Goal: Communication & Community: Answer question/provide support

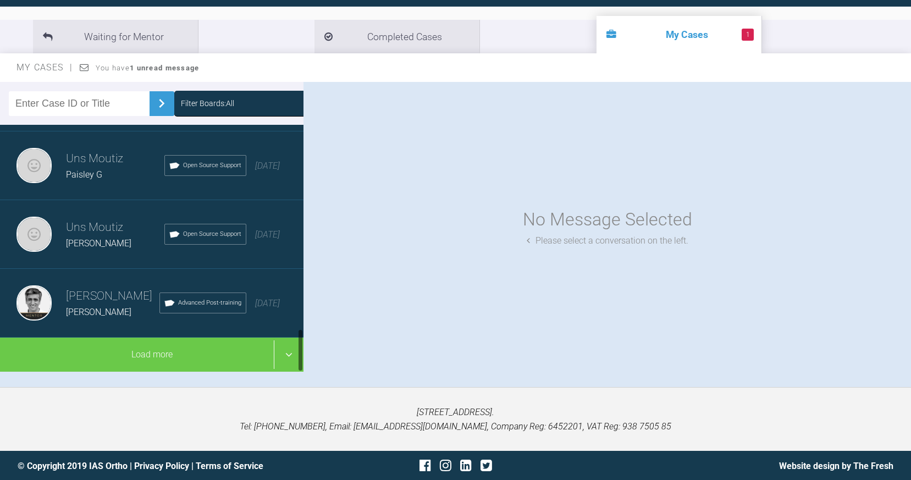
scroll to position [1162, 0]
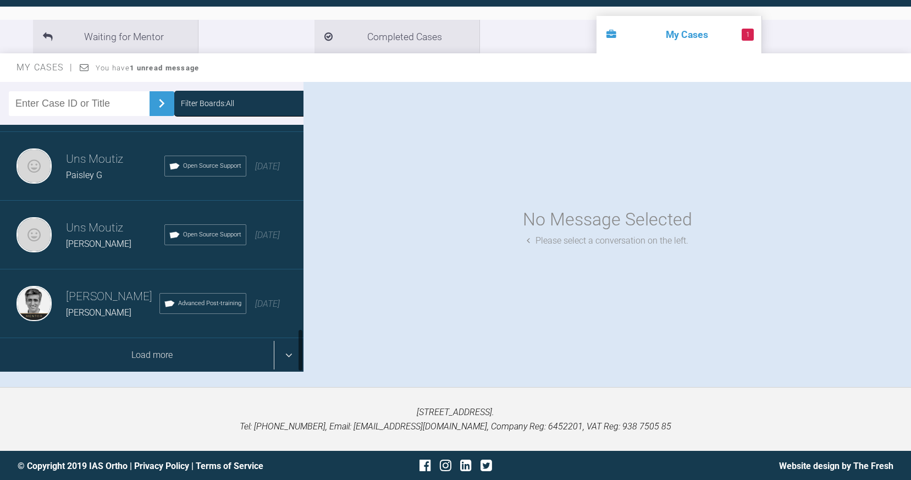
click at [289, 355] on div "Load more" at bounding box center [152, 355] width 304 height 34
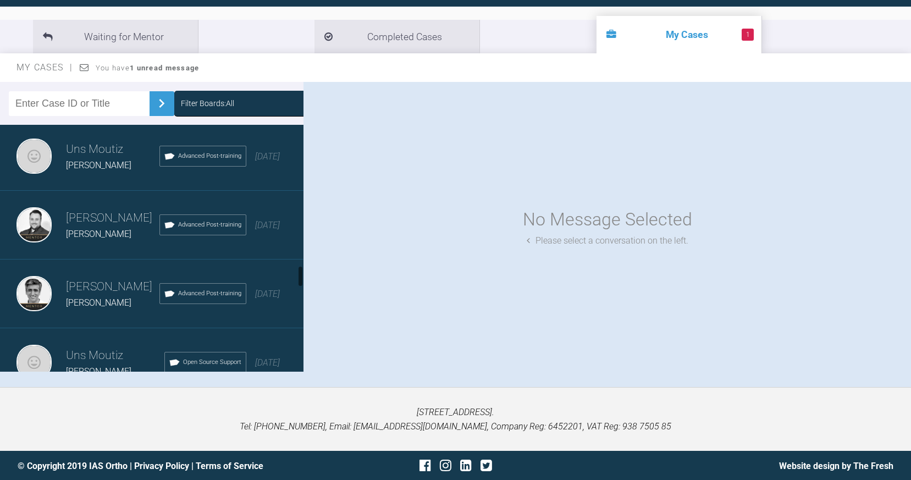
scroll to position [1587, 0]
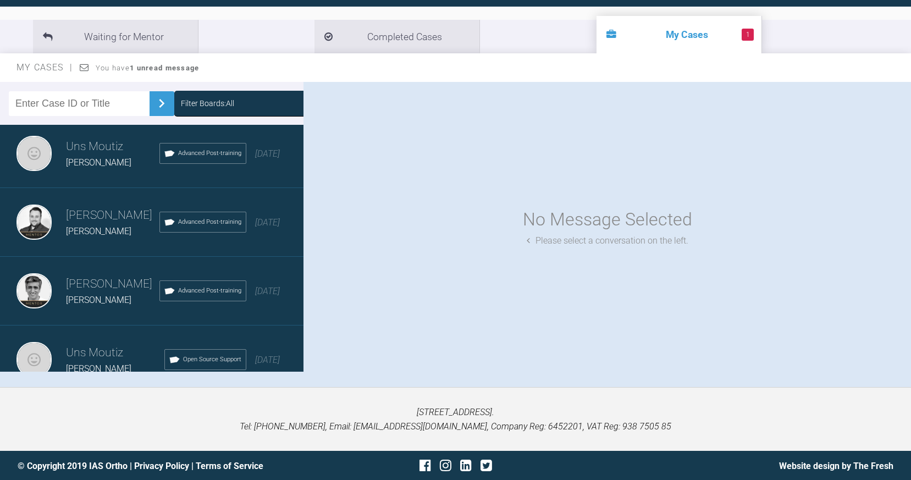
click at [94, 162] on span "[PERSON_NAME]" at bounding box center [98, 162] width 65 height 10
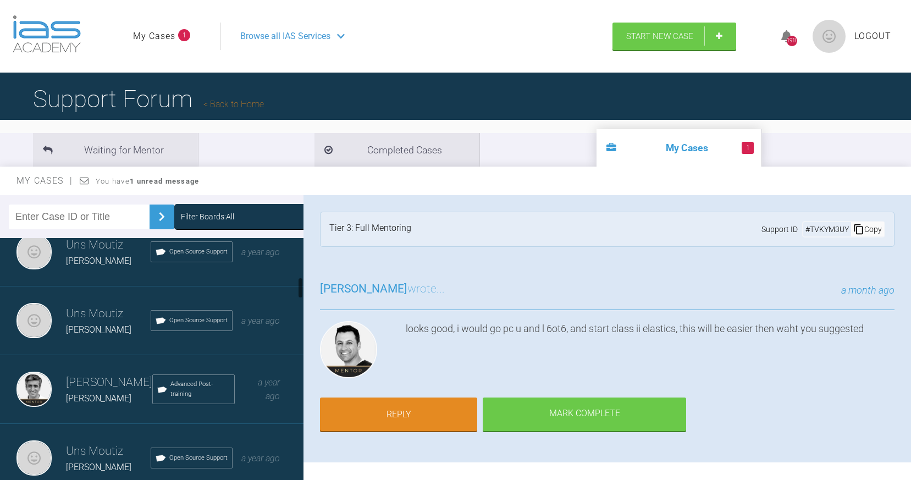
scroll to position [441, 0]
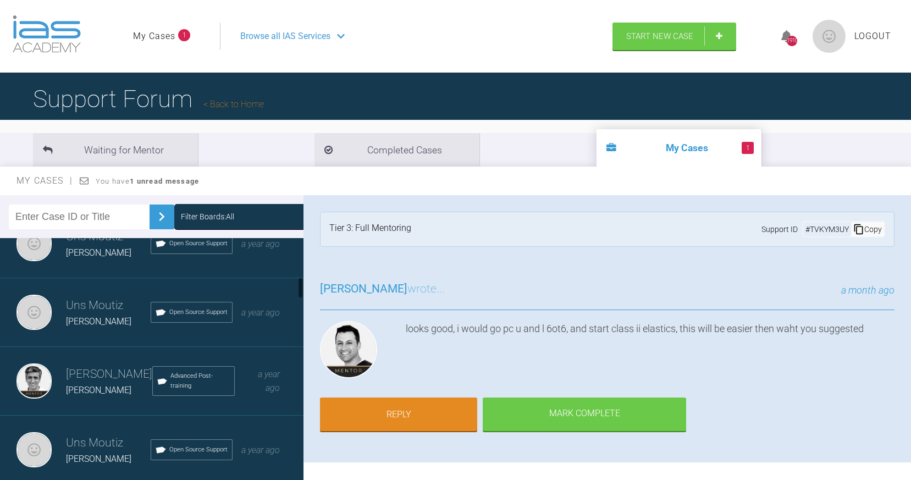
click at [96, 278] on div "Uns Moutiz [PERSON_NAME] P Open Source Support a year ago" at bounding box center [152, 312] width 304 height 69
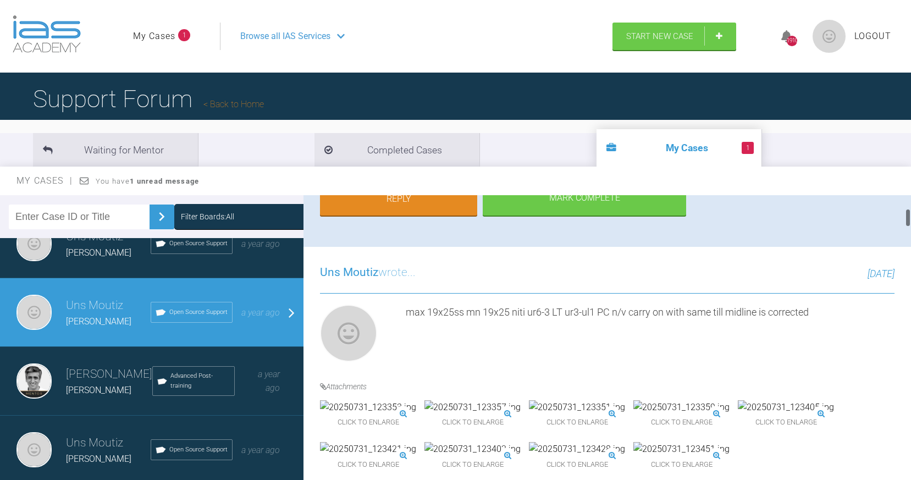
scroll to position [217, 0]
click at [396, 466] on div "Click to enlarge Click to enlarge Click to enlarge Click to enlarge Click to en…" at bounding box center [607, 441] width 575 height 84
click at [400, 414] on img at bounding box center [368, 406] width 96 height 14
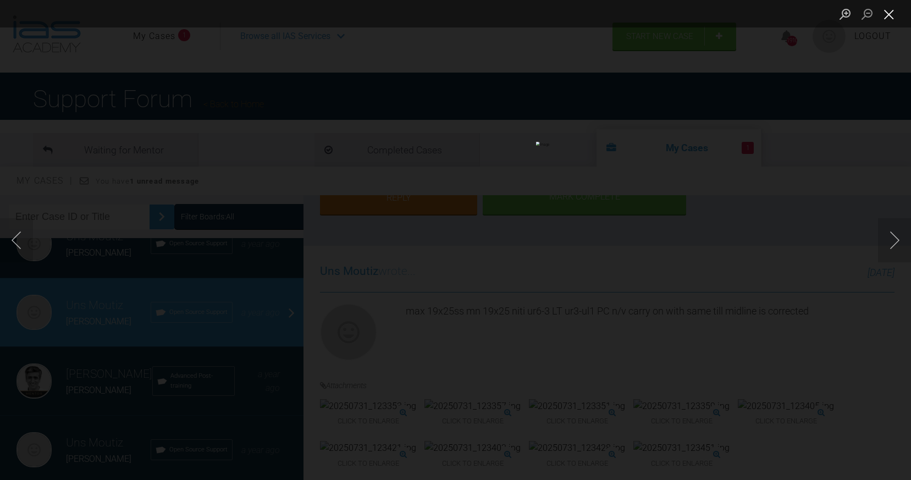
click at [890, 8] on button "Close lightbox" at bounding box center [889, 13] width 22 height 19
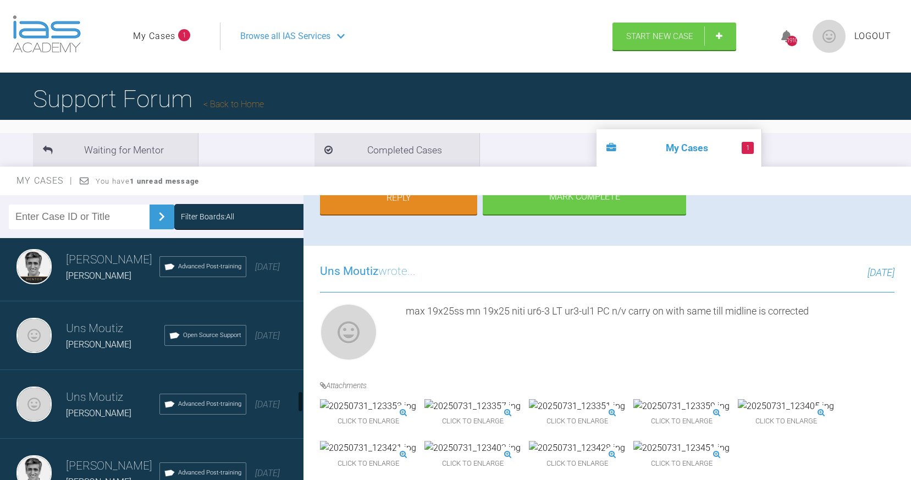
scroll to position [1722, 0]
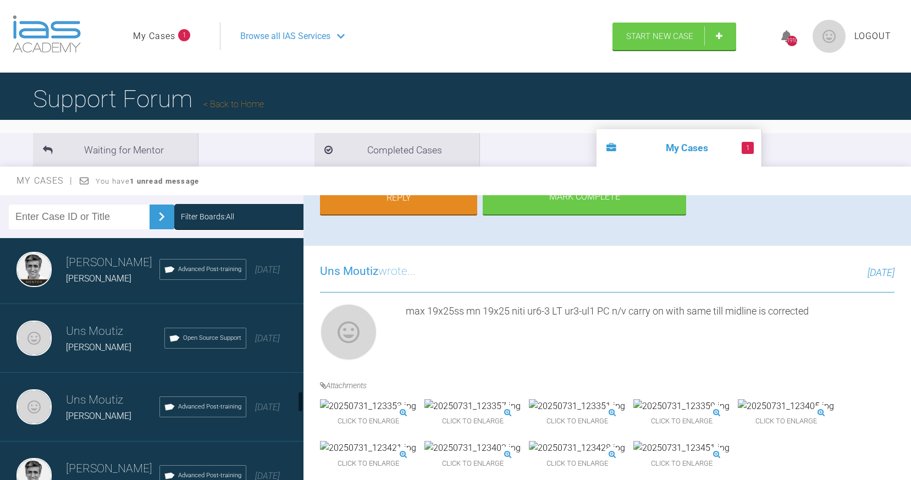
click at [85, 323] on h3 "Uns Moutiz" at bounding box center [115, 331] width 98 height 19
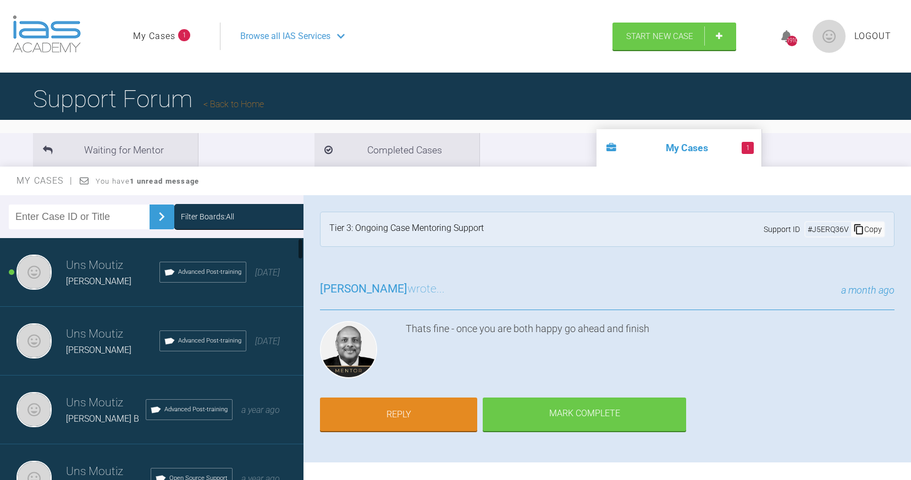
scroll to position [0, 0]
click at [92, 278] on div "[PERSON_NAME]" at bounding box center [113, 281] width 94 height 14
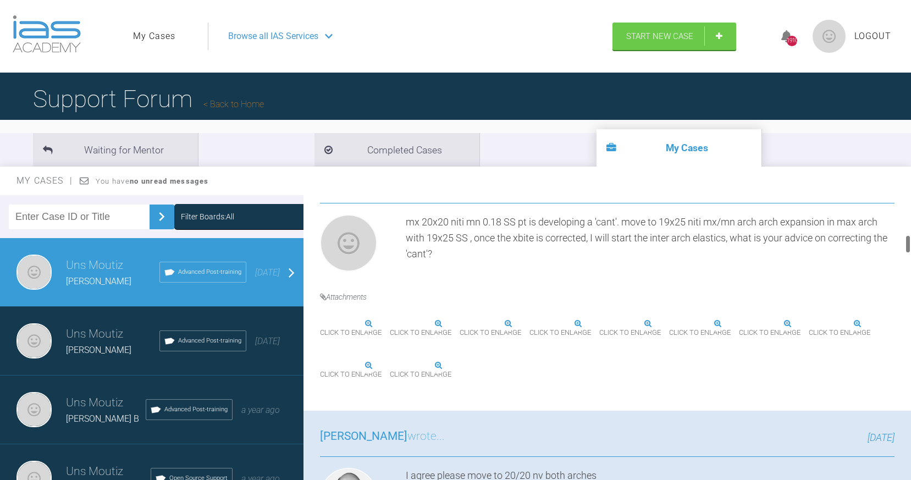
scroll to position [608, 0]
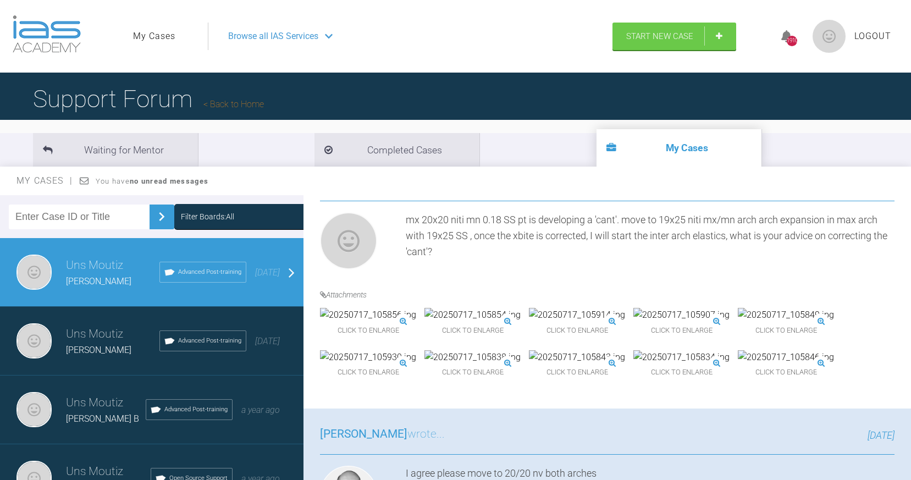
click at [374, 322] on img at bounding box center [368, 315] width 96 height 14
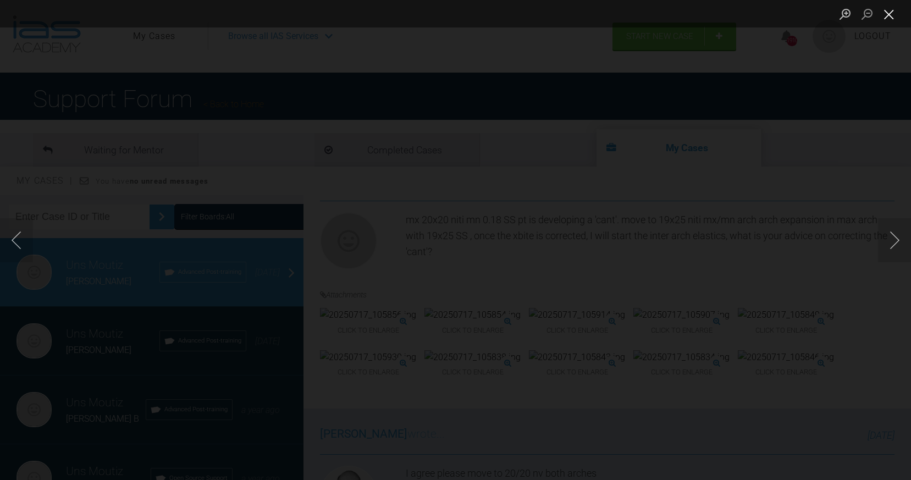
click at [893, 10] on button "Close lightbox" at bounding box center [889, 13] width 22 height 19
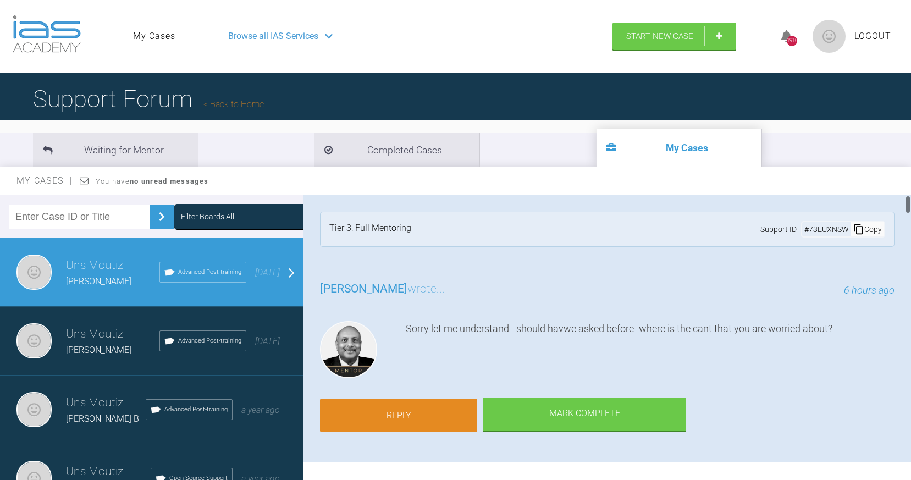
scroll to position [0, 0]
click at [381, 431] on div "[PERSON_NAME] wrote... 6 hours ago Sorry let me understand - should [PERSON_NAM…" at bounding box center [608, 362] width 608 height 199
click at [382, 418] on link "Reply" at bounding box center [398, 416] width 157 height 34
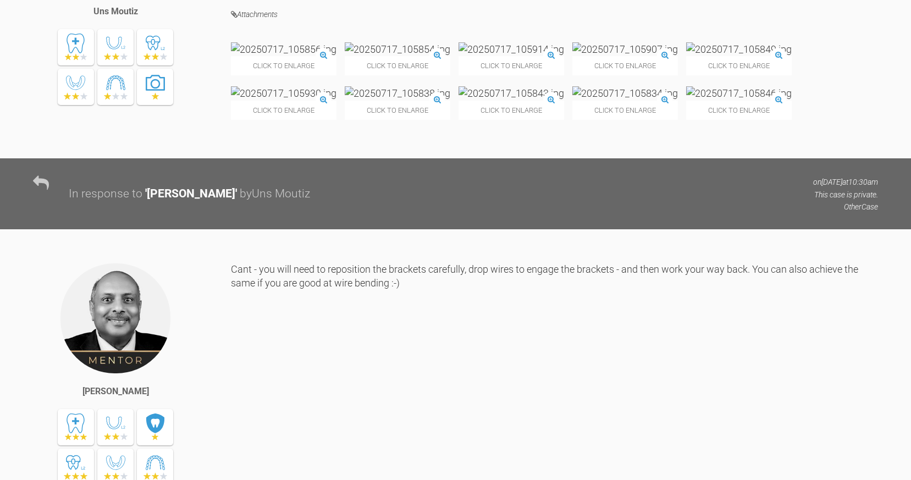
scroll to position [8018, 0]
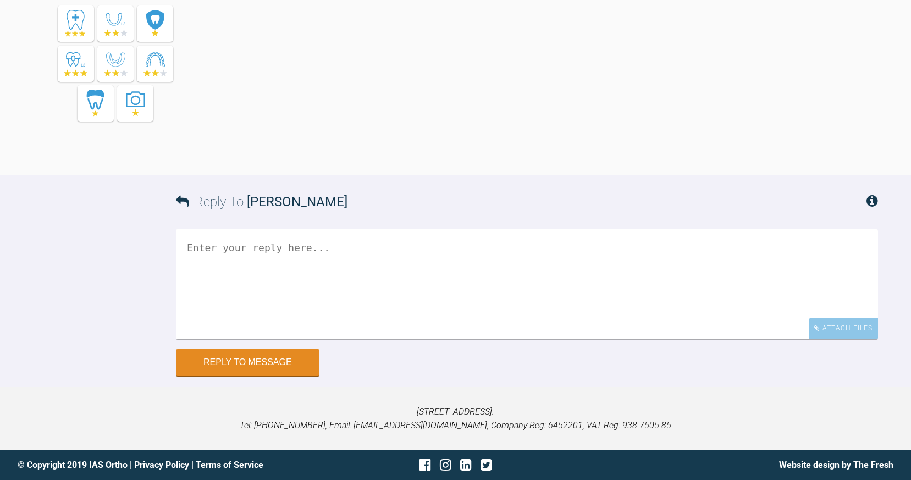
click at [339, 282] on textarea at bounding box center [527, 284] width 702 height 110
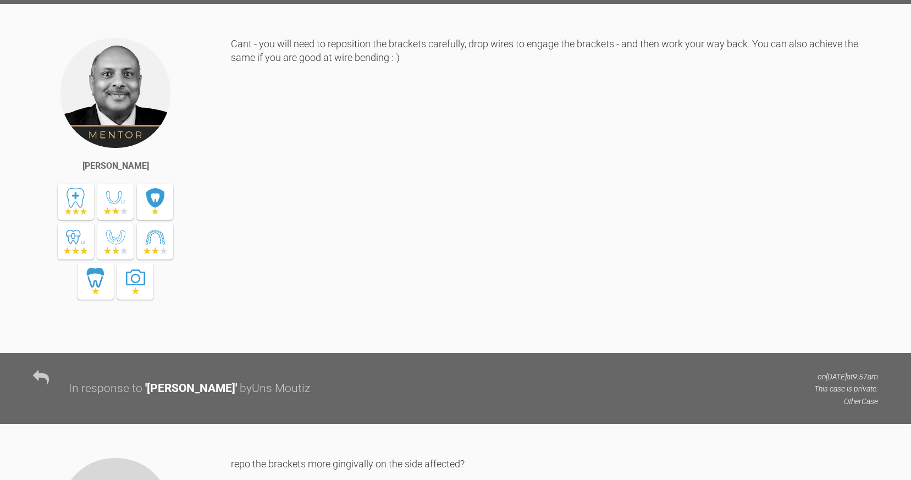
scroll to position [6657, 0]
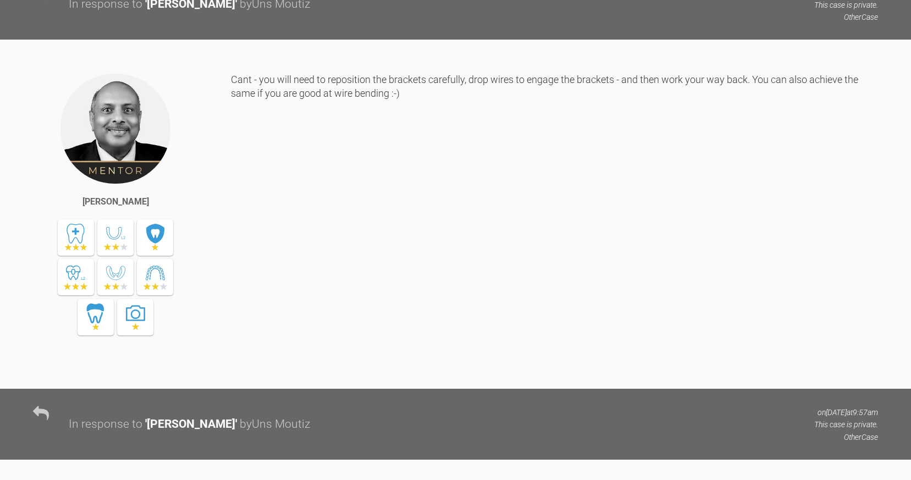
type textarea "LHS max arch"
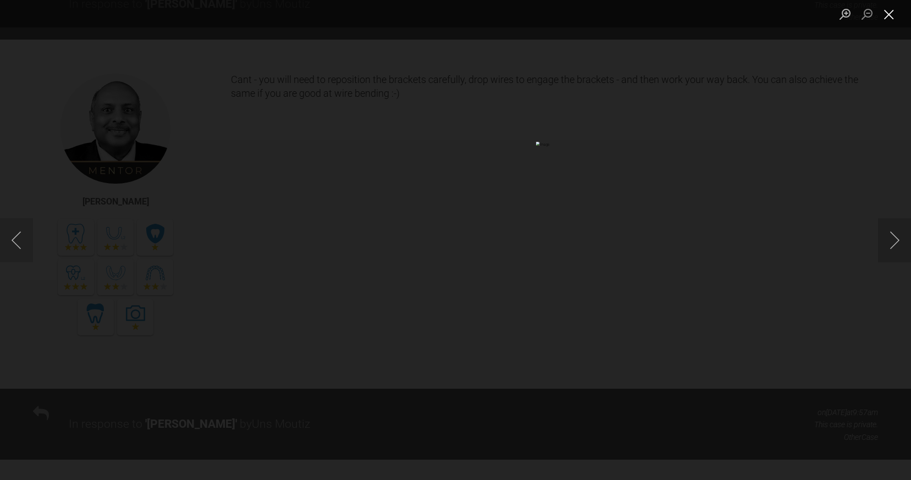
click at [888, 8] on button "Close lightbox" at bounding box center [889, 13] width 22 height 19
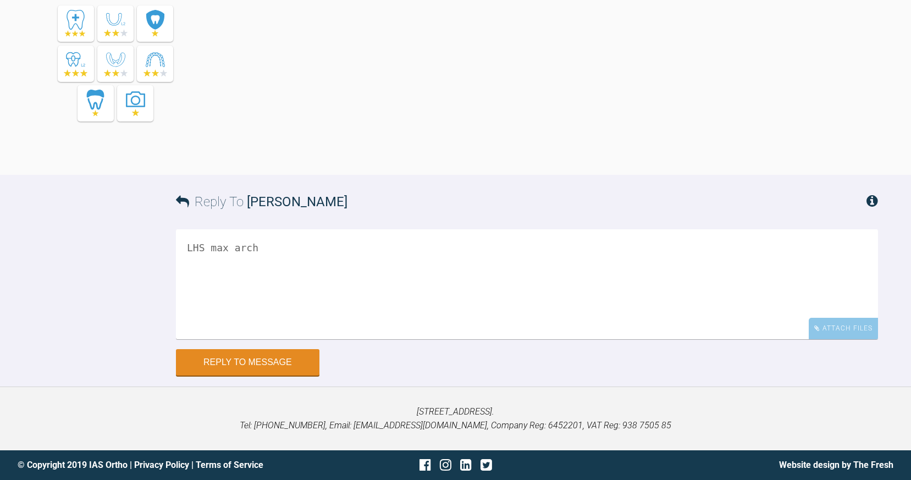
scroll to position [8018, 0]
click at [260, 363] on button "Reply to Message" at bounding box center [248, 363] width 144 height 26
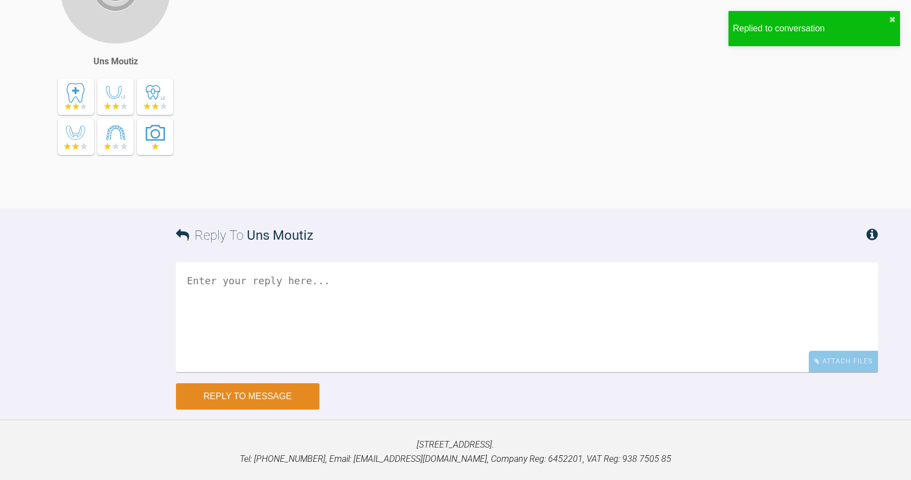
scroll to position [8365, 0]
